Goal: Find specific page/section: Find specific page/section

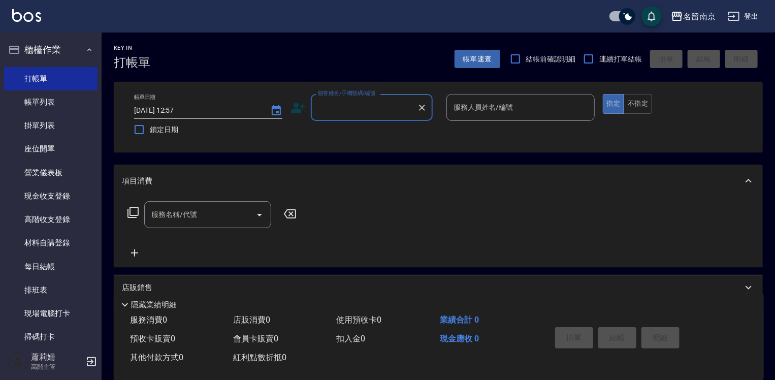
scroll to position [203, 0]
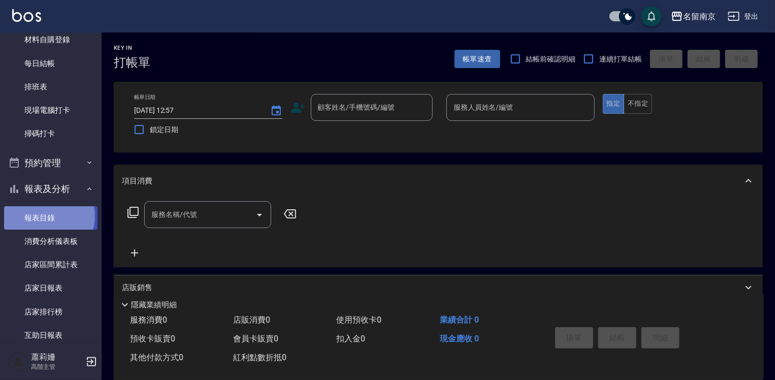
click at [45, 216] on link "報表目錄" at bounding box center [50, 217] width 93 height 23
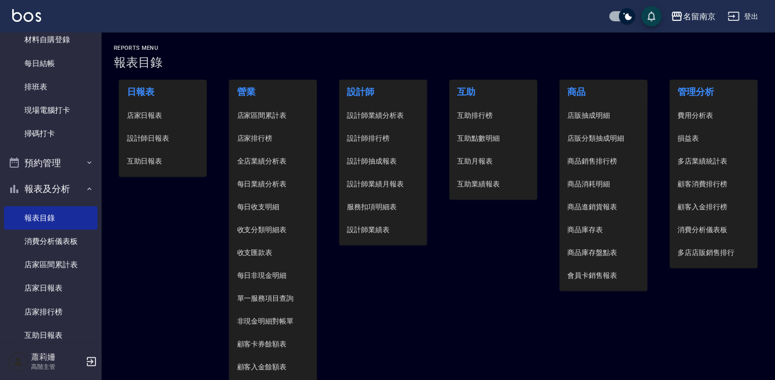
click at [171, 142] on span "設計師日報表" at bounding box center [163, 138] width 72 height 11
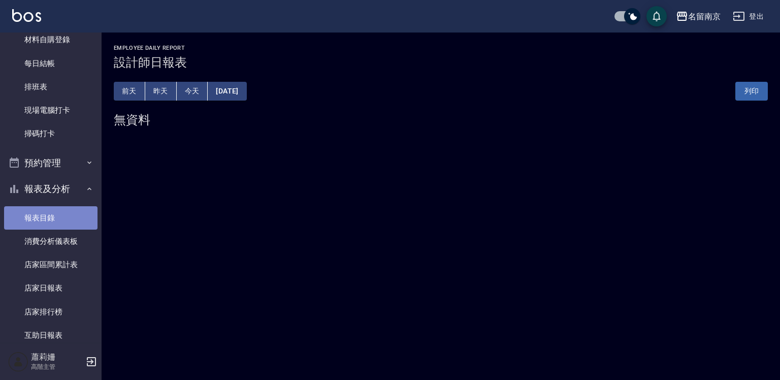
click at [57, 216] on link "報表目錄" at bounding box center [50, 217] width 93 height 23
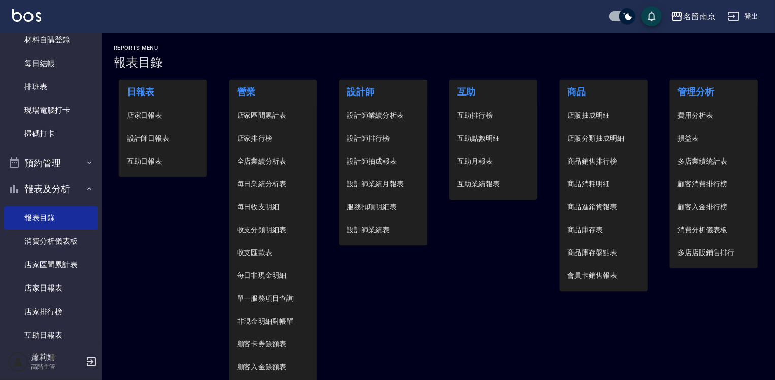
click at [152, 137] on span "設計師日報表" at bounding box center [163, 138] width 72 height 11
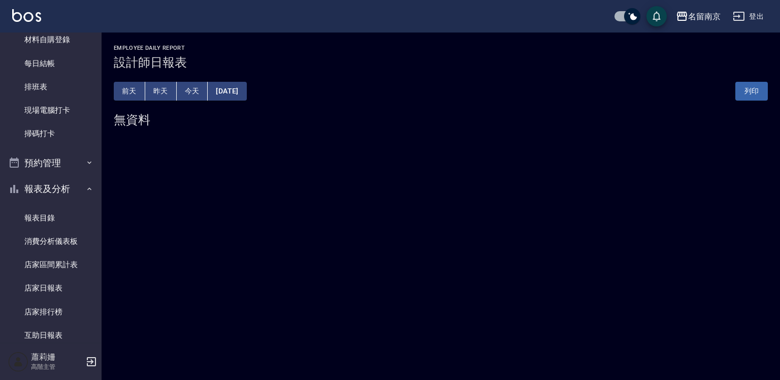
click at [255, 85] on div "[DATE] [DATE] [DATE] [DATE] 列印" at bounding box center [441, 91] width 654 height 43
click at [246, 88] on button "[DATE]" at bounding box center [227, 91] width 39 height 19
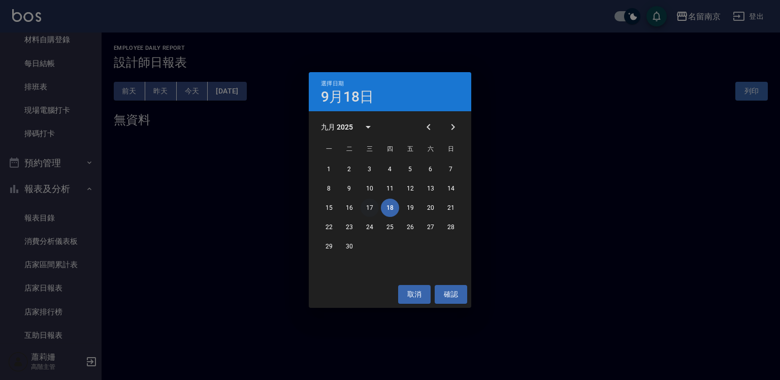
click at [370, 208] on button "17" at bounding box center [370, 208] width 18 height 18
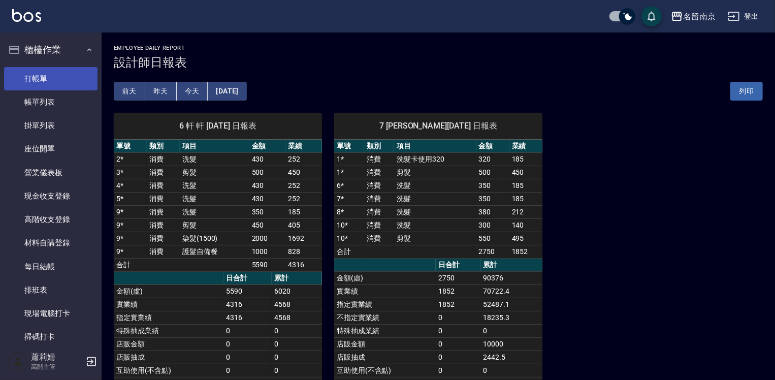
click at [62, 73] on link "打帳單" at bounding box center [50, 78] width 93 height 23
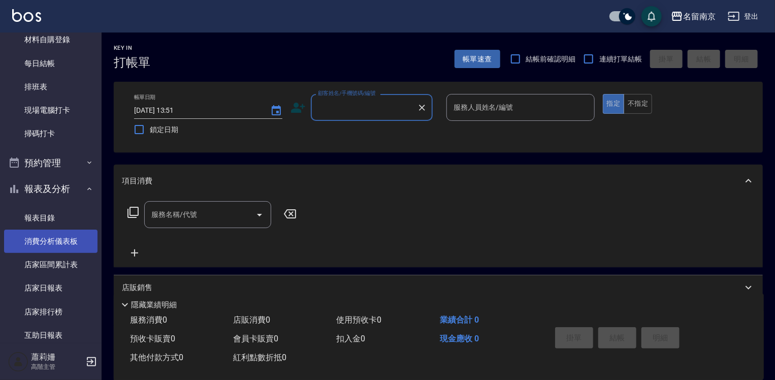
scroll to position [254, 0]
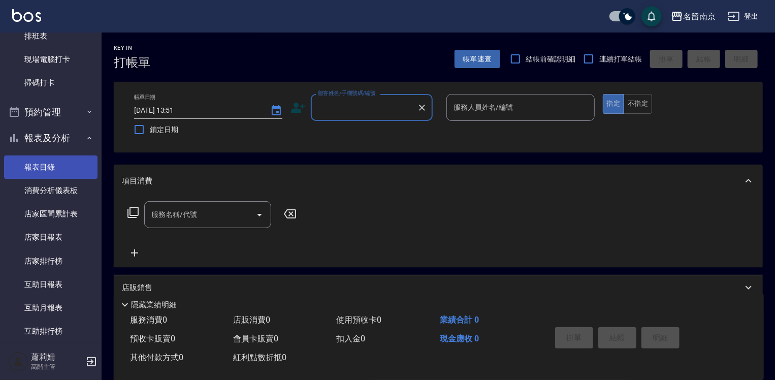
click at [37, 165] on link "報表目錄" at bounding box center [50, 166] width 93 height 23
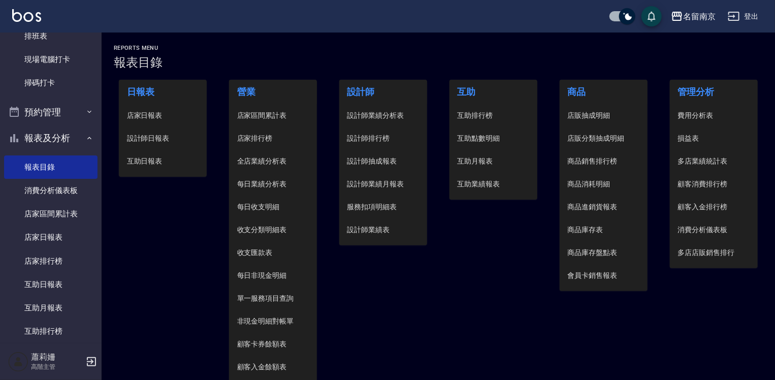
click at [167, 135] on span "設計師日報表" at bounding box center [163, 138] width 72 height 11
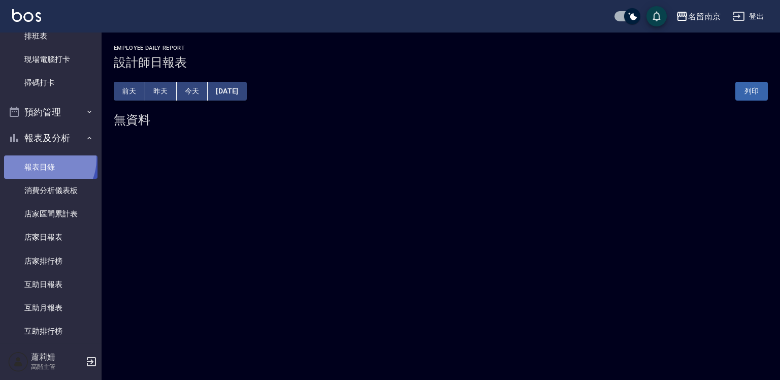
click at [43, 159] on link "報表目錄" at bounding box center [50, 166] width 93 height 23
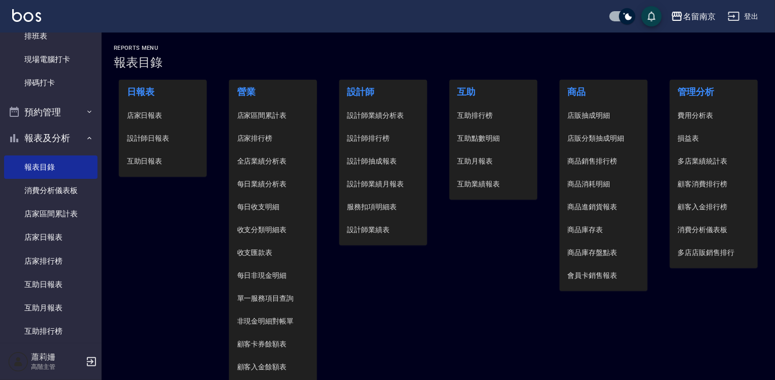
click at [138, 138] on span "設計師日報表" at bounding box center [163, 138] width 72 height 11
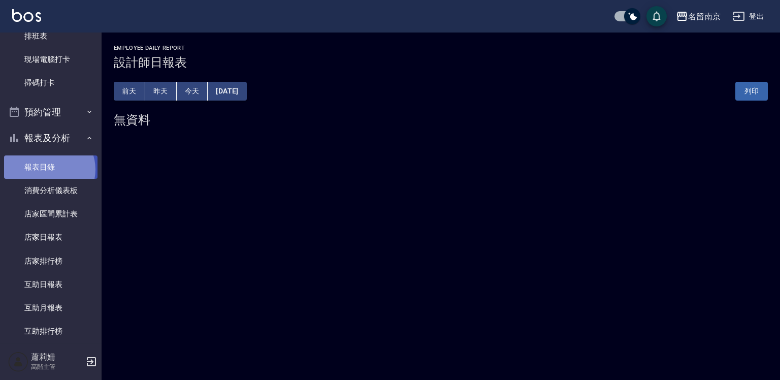
click at [48, 169] on link "報表目錄" at bounding box center [50, 166] width 93 height 23
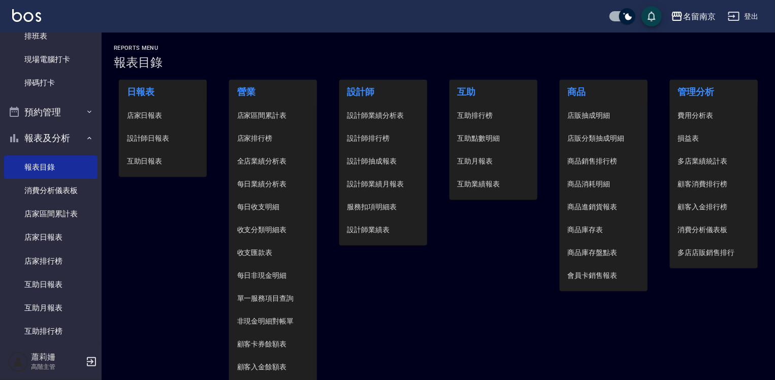
click at [135, 114] on span "店家日報表" at bounding box center [163, 115] width 72 height 11
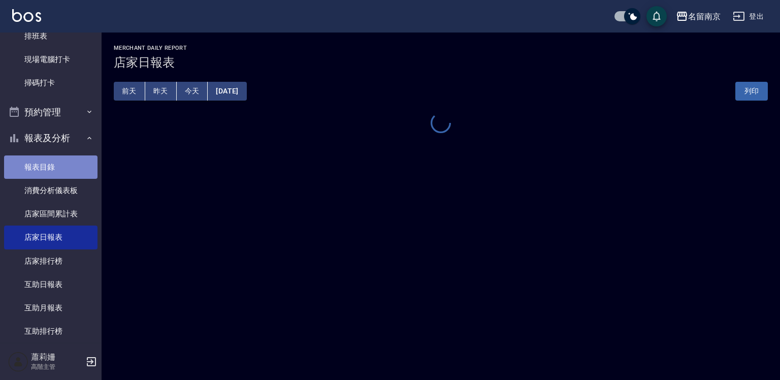
click at [65, 167] on link "報表目錄" at bounding box center [50, 166] width 93 height 23
